Goal: Task Accomplishment & Management: Use online tool/utility

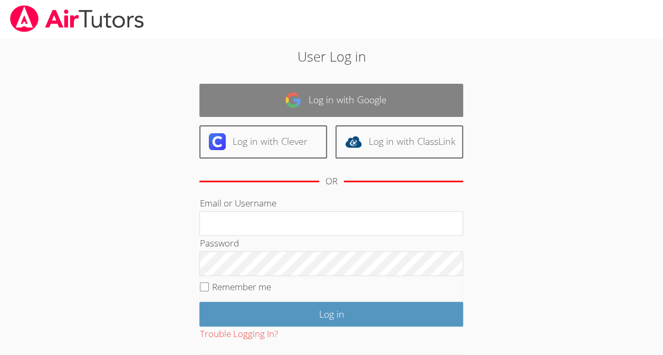
click at [250, 99] on link "Log in with Google" at bounding box center [331, 100] width 264 height 33
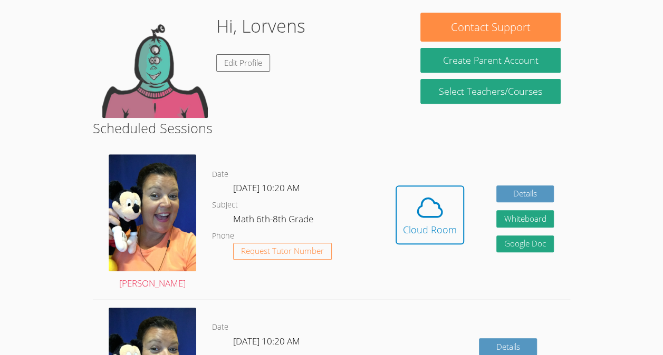
scroll to position [159, 0]
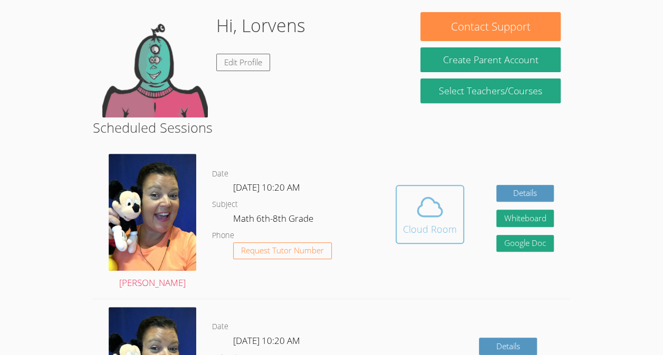
click at [438, 224] on div "Cloud Room" at bounding box center [430, 229] width 54 height 15
click at [411, 197] on span at bounding box center [430, 207] width 54 height 30
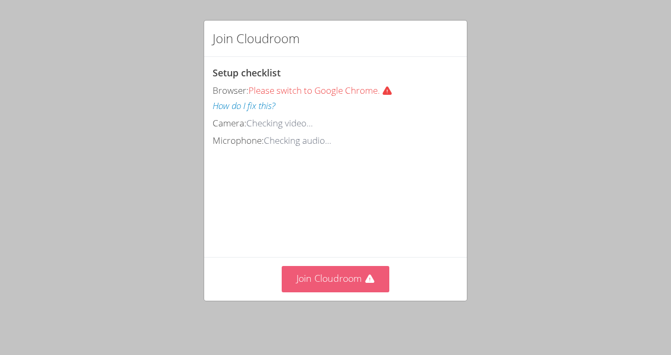
click at [325, 292] on button "Join Cloudroom" at bounding box center [336, 279] width 108 height 26
click at [335, 278] on button "Join Cloudroom" at bounding box center [336, 279] width 108 height 26
